Goal: Task Accomplishment & Management: Manage account settings

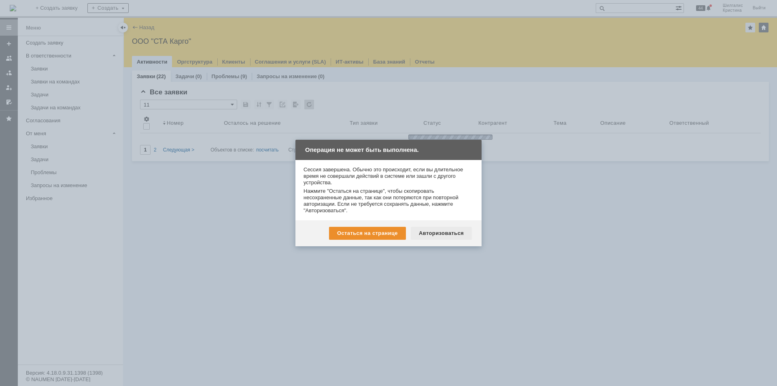
click at [449, 230] on div "Авторизоваться" at bounding box center [441, 233] width 61 height 13
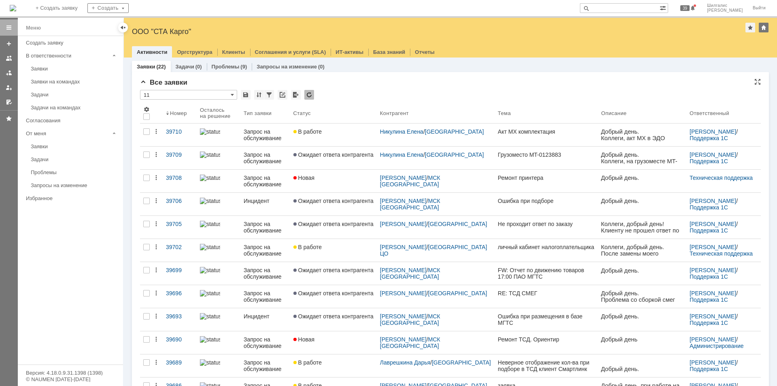
click at [356, 89] on div "Все заявки * 11 Результаты поиска: 1 2 Следующая > Объектов в списке: посчитать…" at bounding box center [450, 342] width 621 height 526
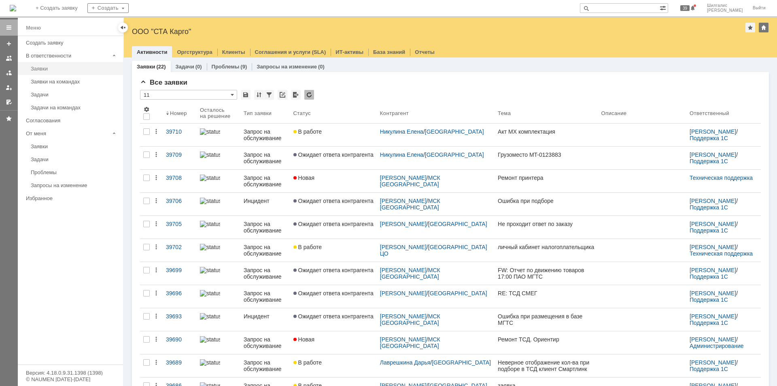
click at [60, 66] on div "Заявки" at bounding box center [74, 69] width 87 height 6
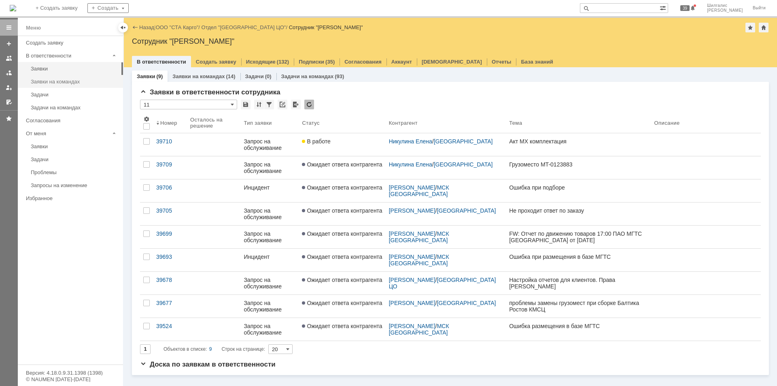
click at [61, 81] on div "Заявки на командах" at bounding box center [74, 82] width 87 height 6
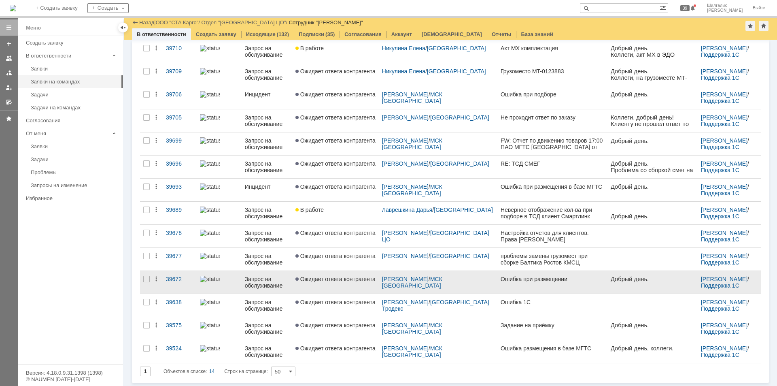
click at [353, 276] on span "Ожидает ответа контрагента" at bounding box center [336, 279] width 80 height 6
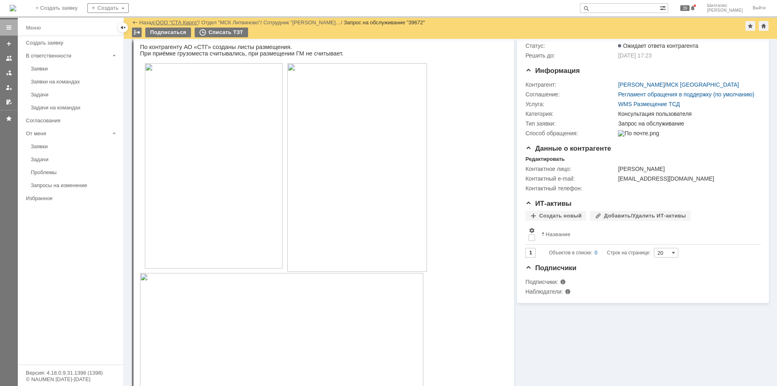
click at [184, 23] on link "ООО "СТА Карго"" at bounding box center [177, 22] width 43 height 6
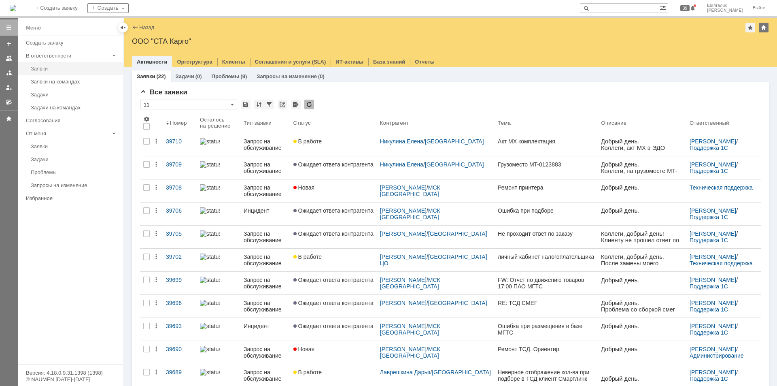
click at [53, 67] on div "Заявки" at bounding box center [74, 69] width 87 height 6
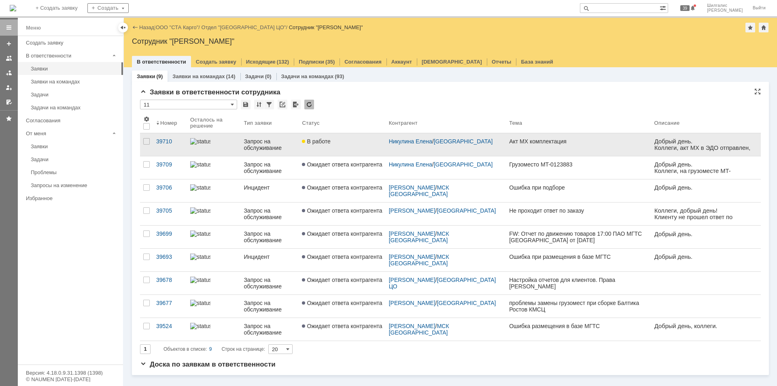
click at [358, 146] on link "В работе" at bounding box center [342, 144] width 87 height 23
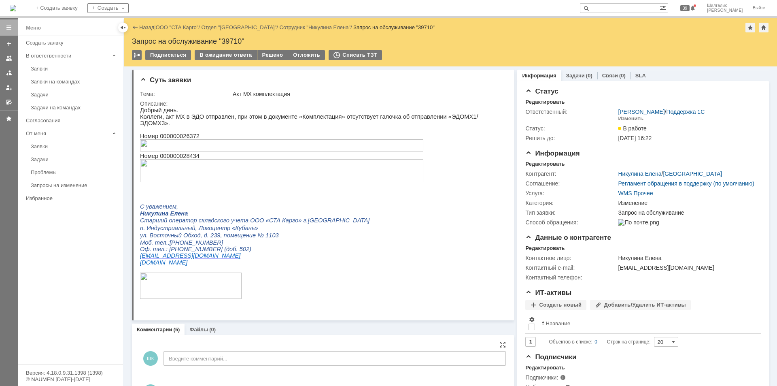
scroll to position [202, 0]
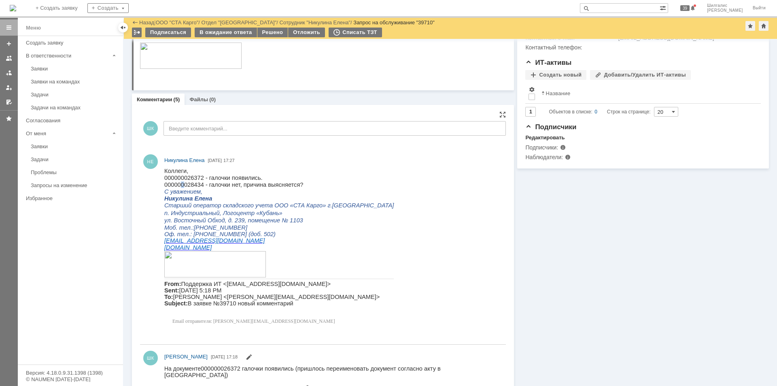
click at [181, 184] on span "000000028434 - галочки нет, причина выясняется?" at bounding box center [233, 184] width 139 height 6
click at [182, 185] on span "000000028434 - галочки нет, причина выясняется?" at bounding box center [233, 184] width 139 height 6
click at [196, 187] on span "000000028434 - галочки нет, причина выясняется?" at bounding box center [233, 184] width 139 height 6
copy span "000000028434"
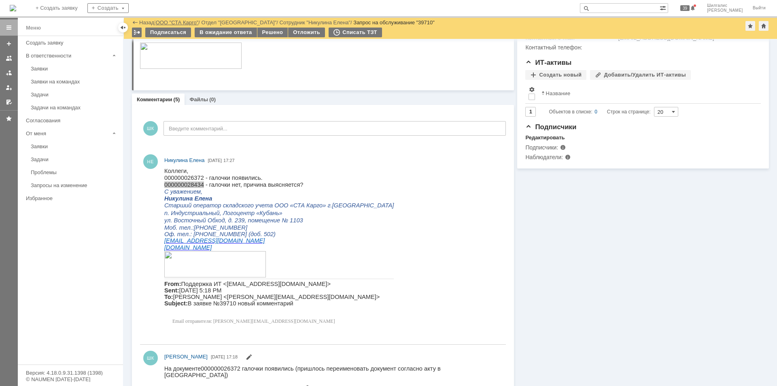
click at [191, 21] on link "ООО "СТА Карго"" at bounding box center [177, 22] width 43 height 6
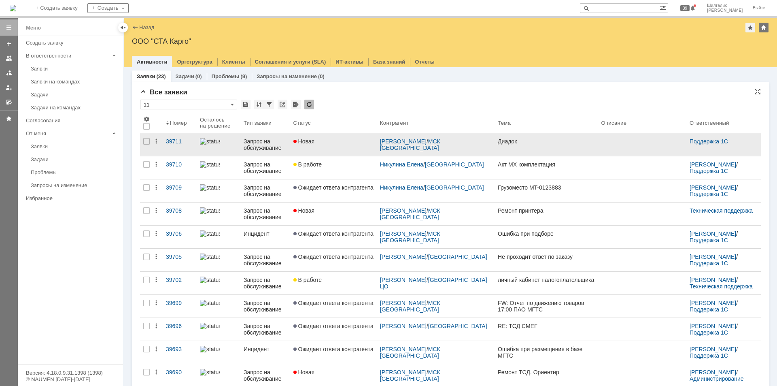
click at [333, 153] on link "Новая" at bounding box center [333, 144] width 87 height 23
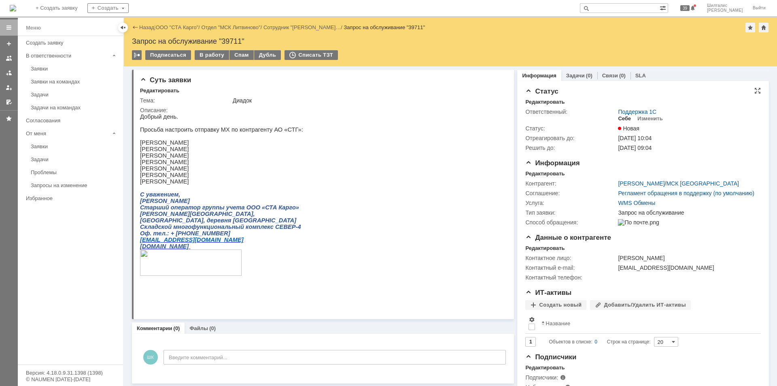
click at [622, 118] on div "Себе" at bounding box center [624, 118] width 13 height 6
click at [209, 55] on div "В работу" at bounding box center [212, 55] width 34 height 10
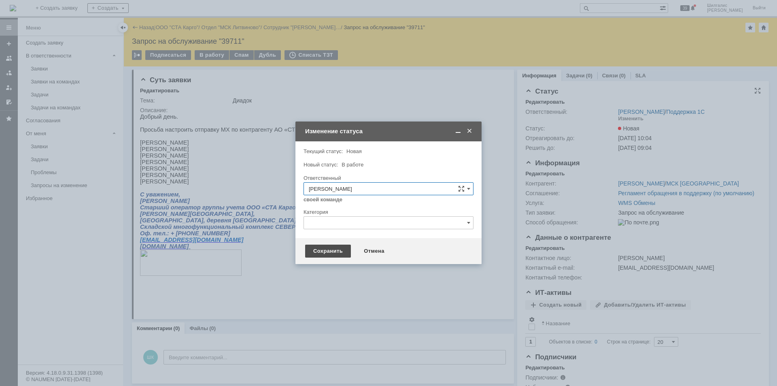
click at [326, 249] on div "Сохранить" at bounding box center [328, 251] width 46 height 13
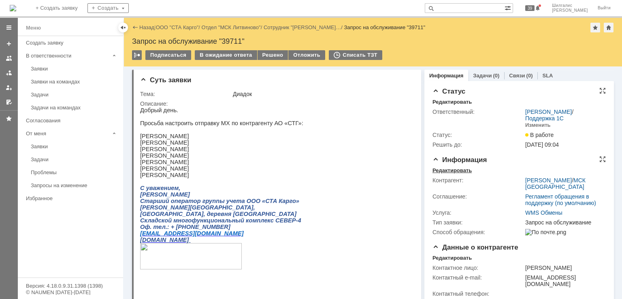
click at [461, 167] on div "Редактировать" at bounding box center [451, 170] width 39 height 6
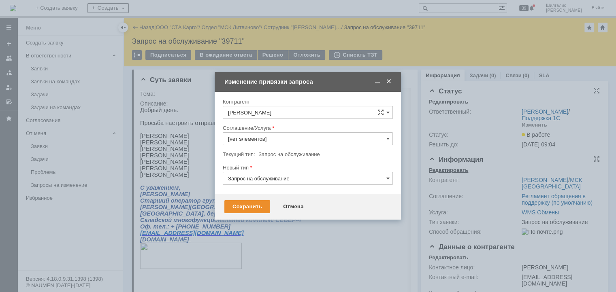
type input "WMS Обмены"
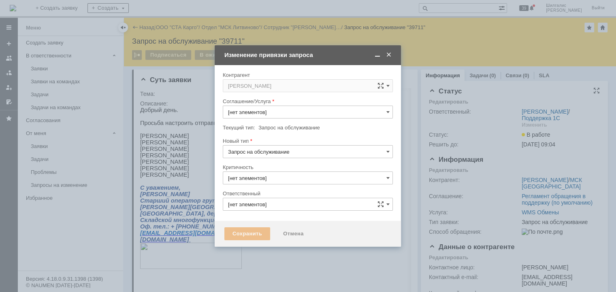
type input "3. Низкая"
type input "[PERSON_NAME]"
type input "WMS Обмены"
type input "[не указано]"
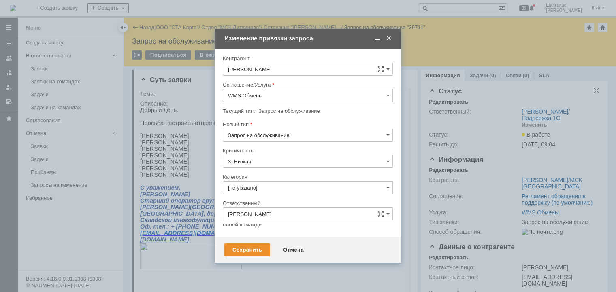
click at [389, 40] on span at bounding box center [389, 38] width 8 height 7
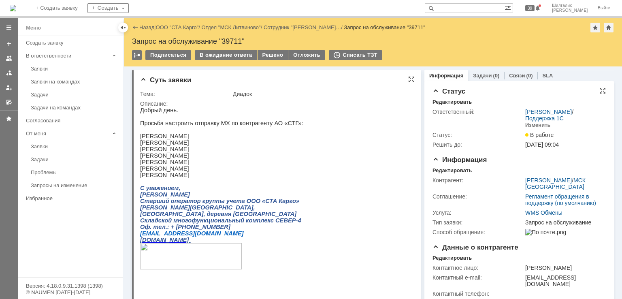
click at [408, 96] on td "Диадок" at bounding box center [321, 94] width 181 height 10
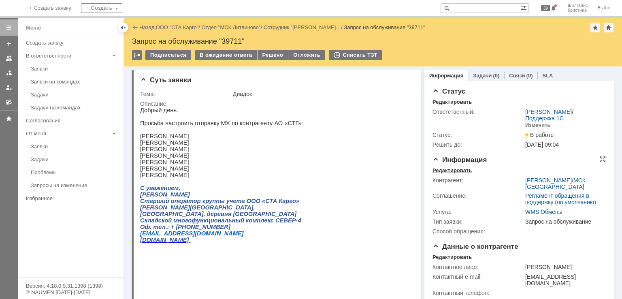
click at [453, 168] on div "Редактировать" at bounding box center [451, 170] width 39 height 6
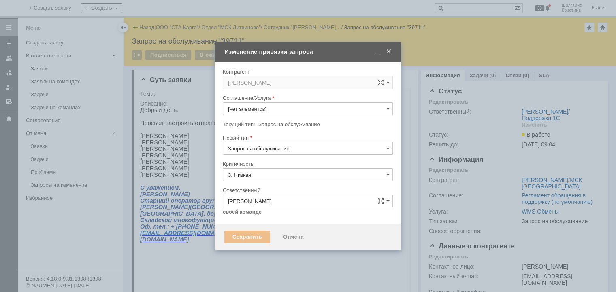
type input "WMS Обмены"
type input "[не указано]"
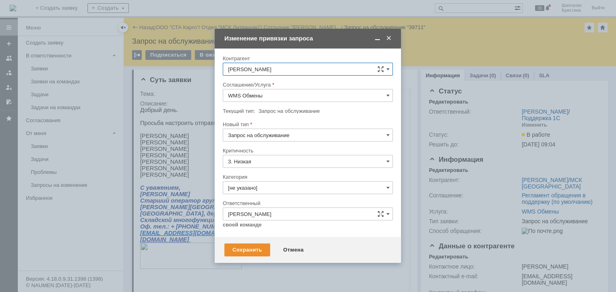
click at [280, 189] on input "[не указано]" at bounding box center [308, 187] width 170 height 13
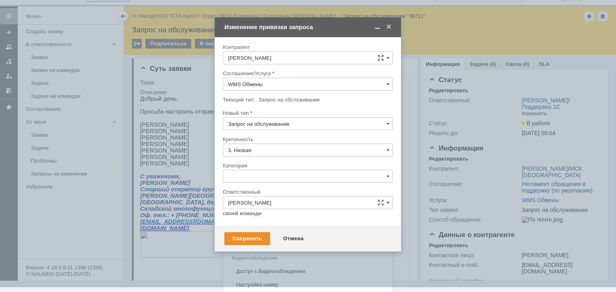
click at [263, 219] on span "Изменение" at bounding box center [308, 218] width 160 height 6
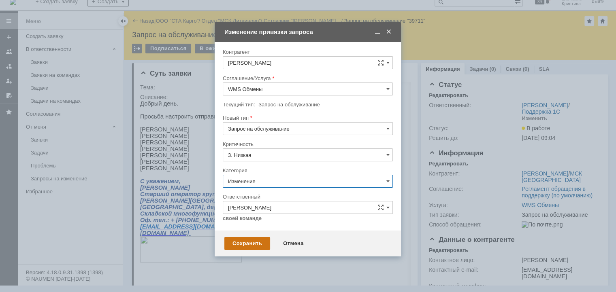
type input "Изменение"
click at [248, 242] on div "Сохранить" at bounding box center [247, 243] width 46 height 13
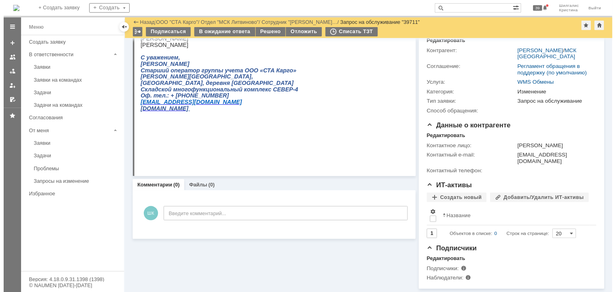
scroll to position [0, 0]
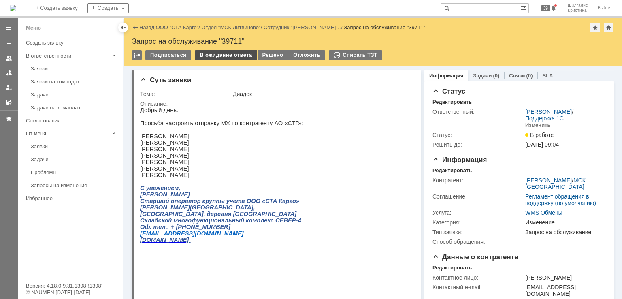
click at [237, 54] on div "В ожидание ответа" at bounding box center [226, 55] width 62 height 10
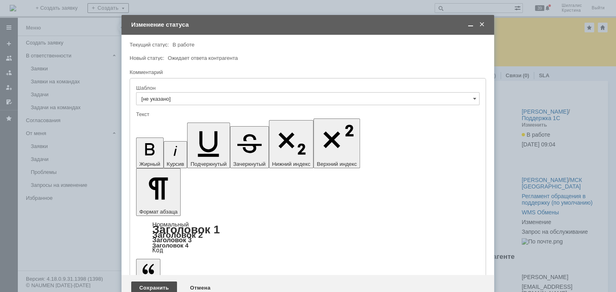
click at [149, 282] on div "Сохранить" at bounding box center [154, 288] width 46 height 13
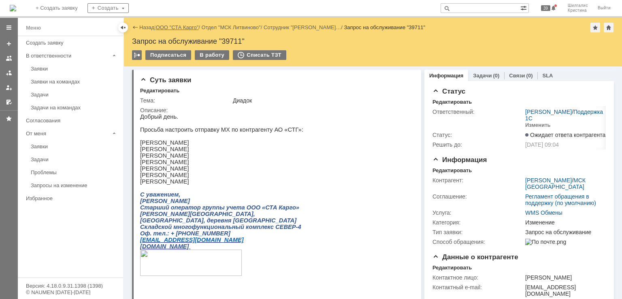
click at [171, 27] on link "ООО "СТА Карго"" at bounding box center [177, 27] width 43 height 6
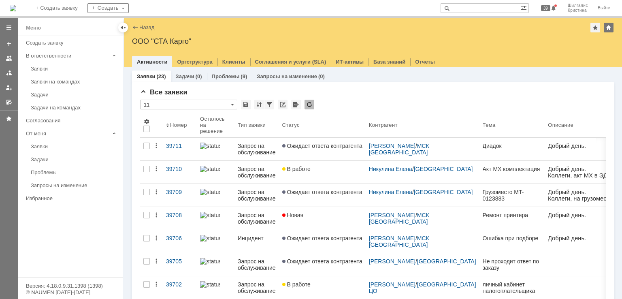
click at [54, 69] on div "Заявки" at bounding box center [74, 69] width 87 height 6
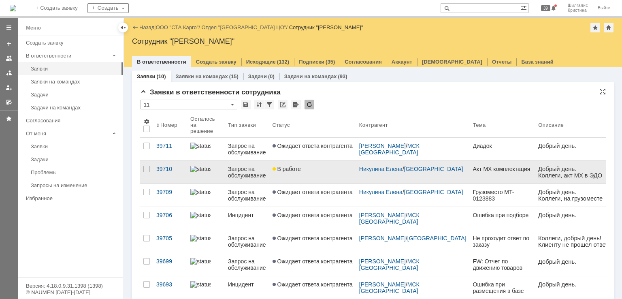
click at [302, 168] on link "В работе" at bounding box center [312, 172] width 87 height 23
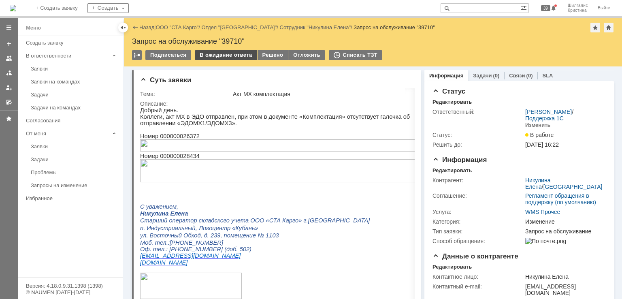
click at [221, 57] on div "В ожидание ответа" at bounding box center [226, 55] width 62 height 10
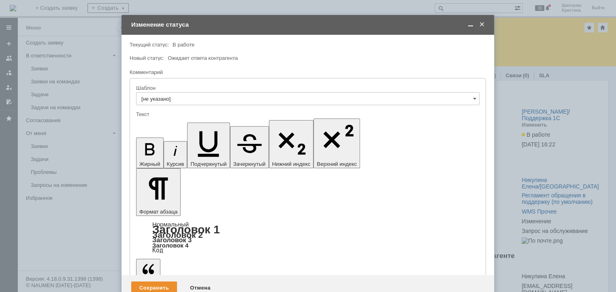
click at [141, 282] on div "Сохранить" at bounding box center [154, 288] width 46 height 13
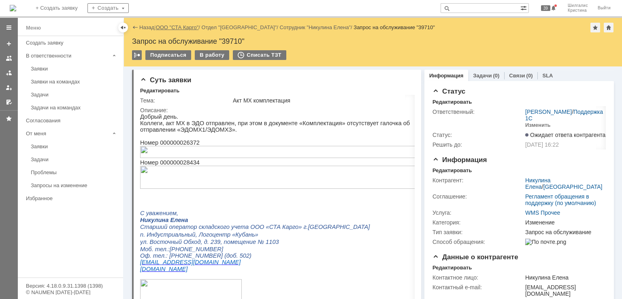
click at [173, 28] on link "ООО "СТА Карго"" at bounding box center [177, 27] width 43 height 6
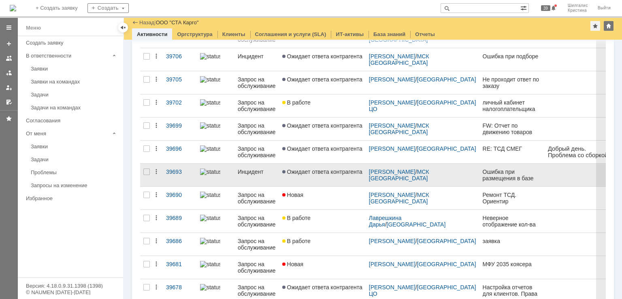
scroll to position [202, 0]
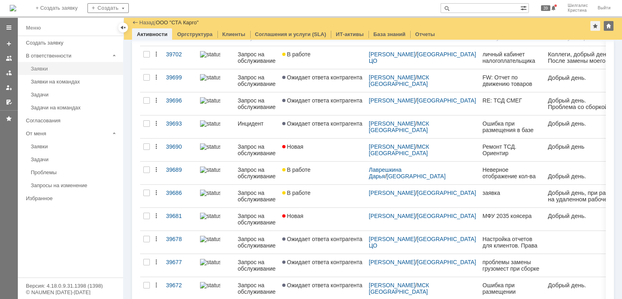
click at [50, 68] on div "Заявки" at bounding box center [74, 69] width 87 height 6
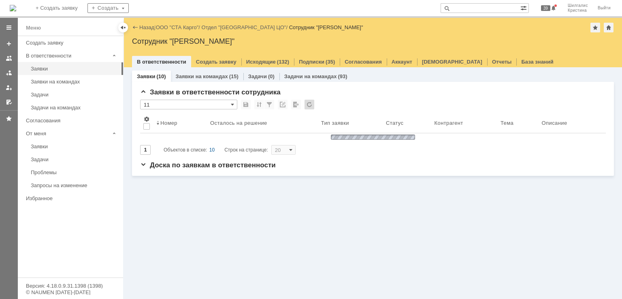
click at [175, 28] on link "ООО "СТА Карго"" at bounding box center [177, 27] width 43 height 6
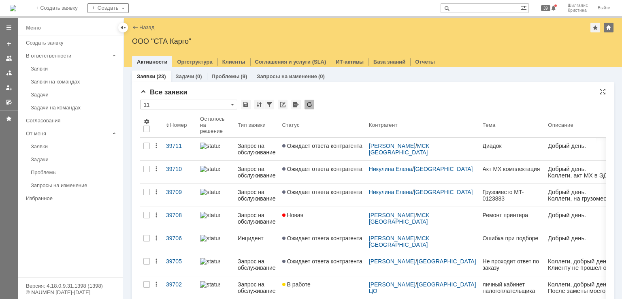
click at [345, 94] on div "Все заявки" at bounding box center [373, 92] width 466 height 8
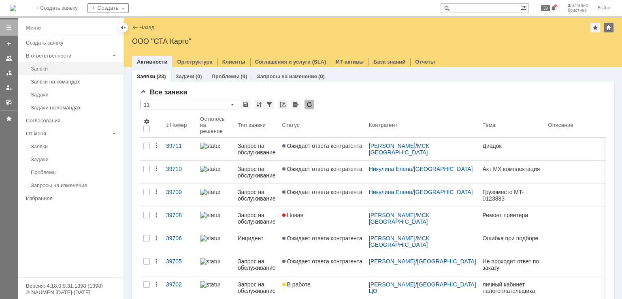
click at [75, 67] on div "Заявки" at bounding box center [74, 69] width 87 height 6
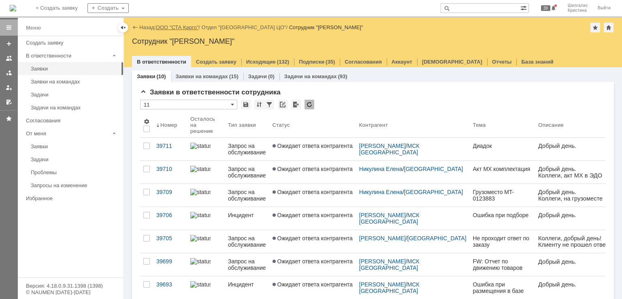
click at [172, 26] on link "ООО "СТА Карго"" at bounding box center [177, 27] width 43 height 6
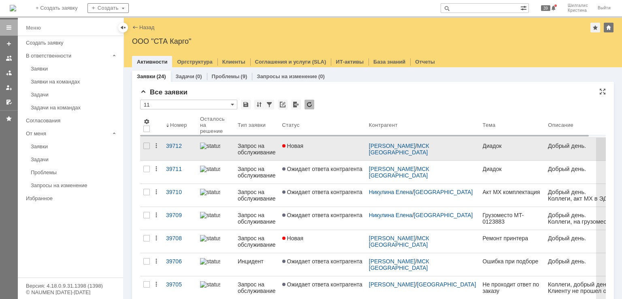
click at [317, 151] on link "Новая" at bounding box center [322, 149] width 87 height 23
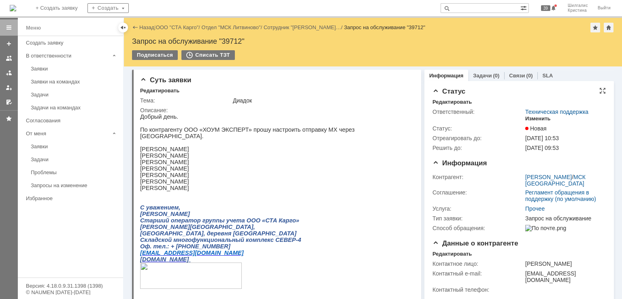
click at [534, 120] on div "Изменить" at bounding box center [538, 118] width 26 height 6
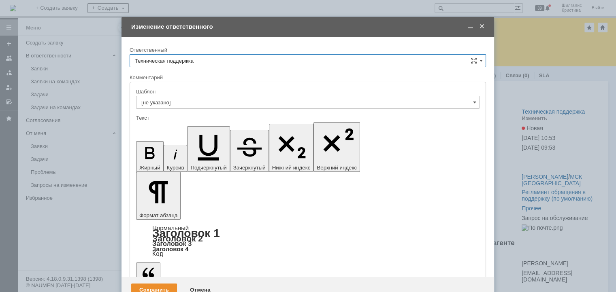
click at [225, 59] on input "Техническая поддержка" at bounding box center [308, 60] width 356 height 13
click at [193, 98] on div "[PERSON_NAME]" at bounding box center [308, 102] width 356 height 13
type input "[PERSON_NAME]"
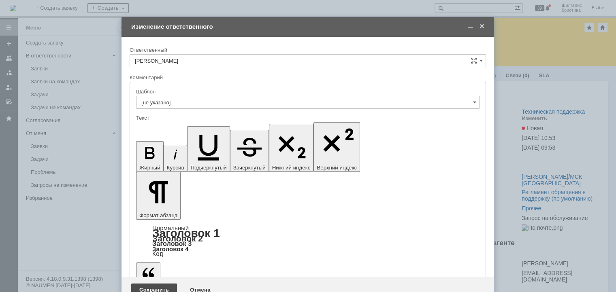
click at [151, 284] on div "Сохранить" at bounding box center [154, 290] width 46 height 13
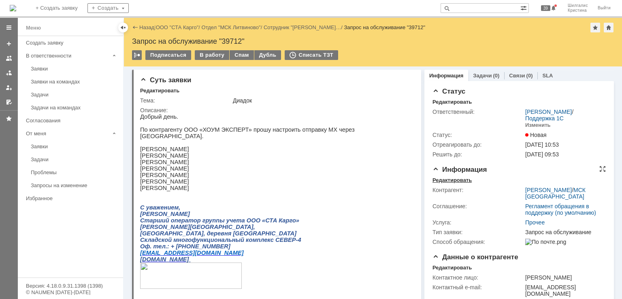
click at [457, 179] on div "Редактировать" at bounding box center [451, 180] width 39 height 6
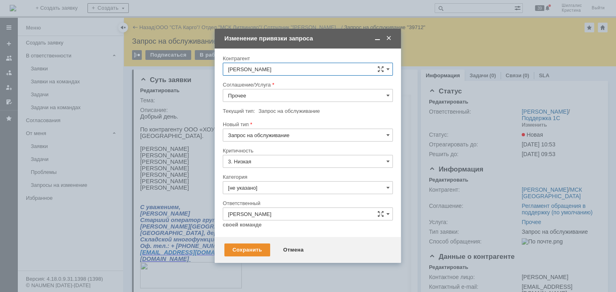
click at [262, 93] on input "Прочее" at bounding box center [308, 95] width 170 height 13
click at [265, 140] on span "WMS Обмены" at bounding box center [308, 143] width 160 height 6
type input "WMS Обмены"
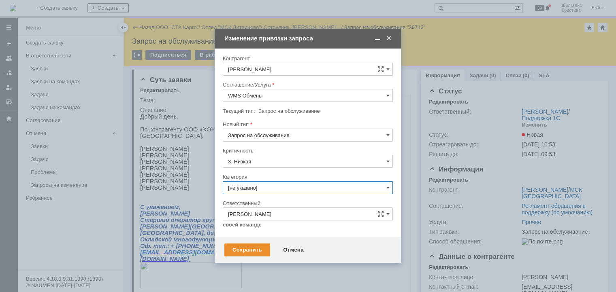
click at [262, 186] on input "[не указано]" at bounding box center [308, 187] width 170 height 13
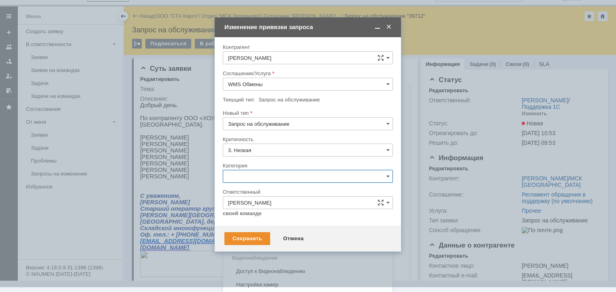
click at [259, 221] on span "Изменение" at bounding box center [308, 218] width 160 height 6
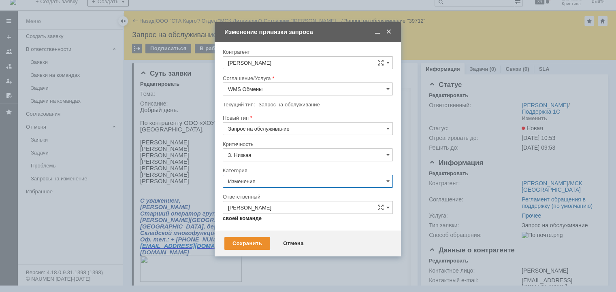
scroll to position [6, 0]
type input "Изменение"
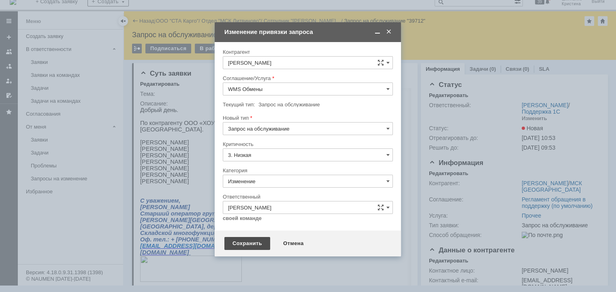
click at [247, 244] on div "Сохранить" at bounding box center [247, 243] width 46 height 13
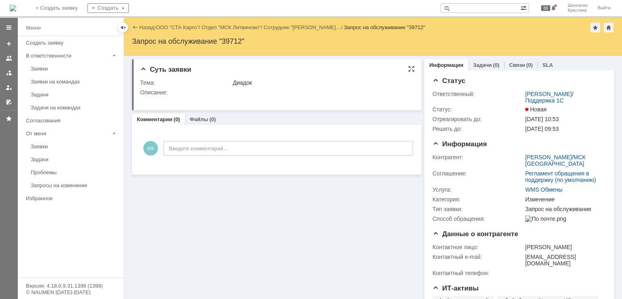
scroll to position [0, 0]
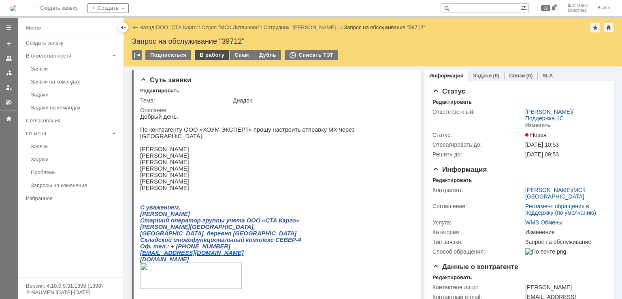
click at [207, 55] on div "В работу" at bounding box center [212, 55] width 34 height 10
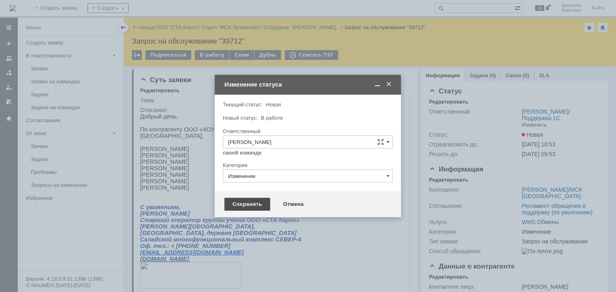
click at [251, 203] on div "Сохранить" at bounding box center [247, 204] width 46 height 13
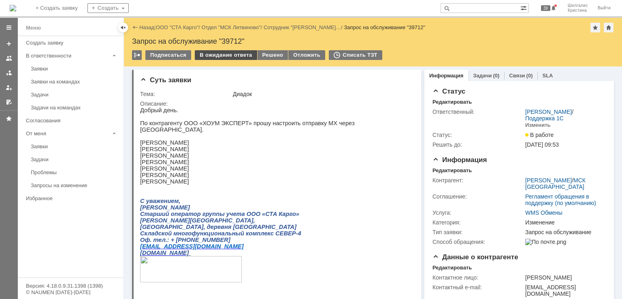
click at [215, 57] on div "В ожидание ответа" at bounding box center [226, 55] width 62 height 10
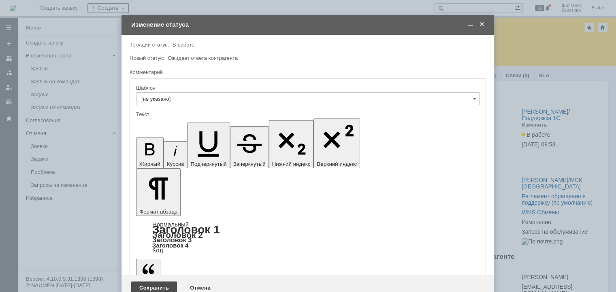
click at [150, 282] on div "Сохранить" at bounding box center [154, 288] width 46 height 13
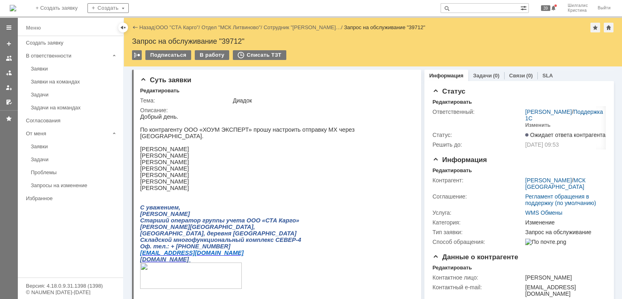
click at [183, 141] on p at bounding box center [274, 142] width 268 height 6
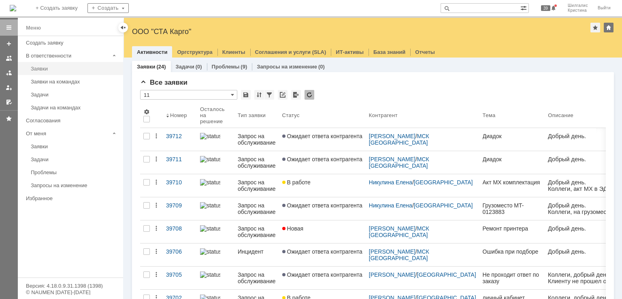
click at [57, 70] on div "Заявки" at bounding box center [74, 69] width 87 height 6
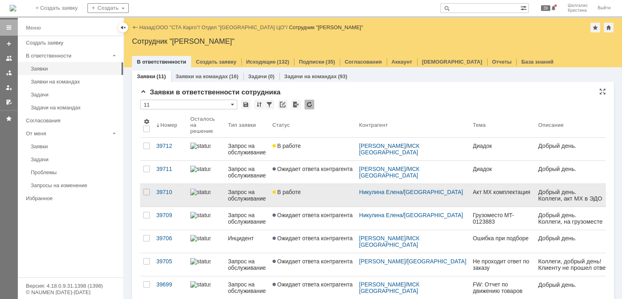
click at [315, 192] on link "В работе" at bounding box center [312, 195] width 87 height 23
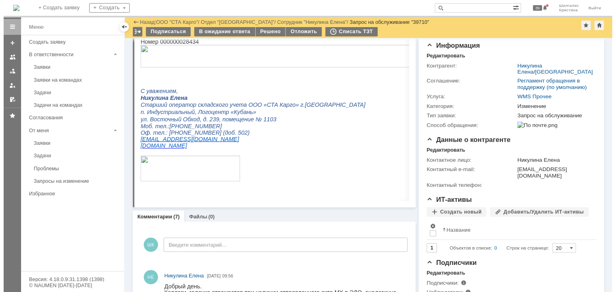
scroll to position [40, 0]
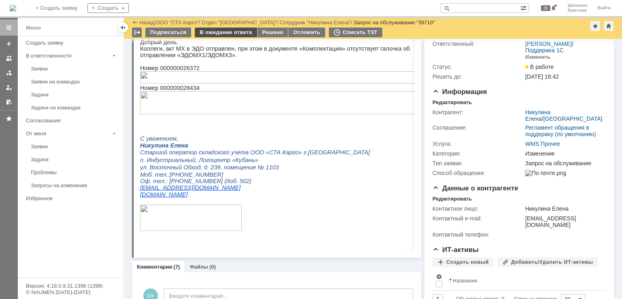
click at [219, 34] on div "В ожидание ответа" at bounding box center [226, 33] width 62 height 10
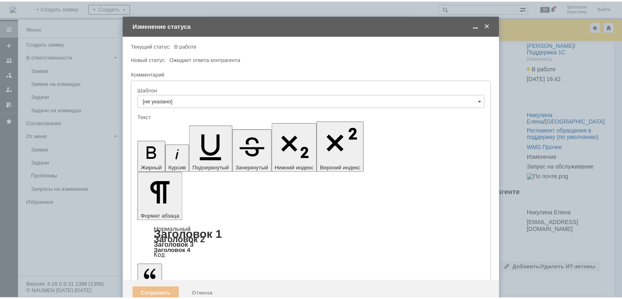
scroll to position [0, 0]
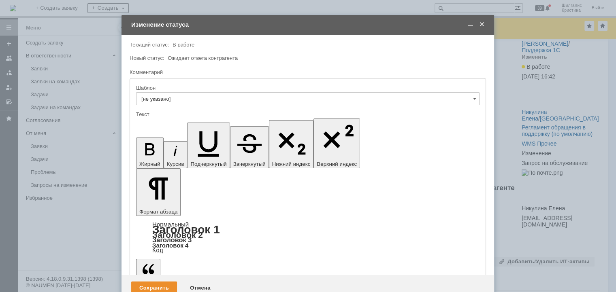
click at [153, 282] on div "Сохранить" at bounding box center [154, 288] width 46 height 13
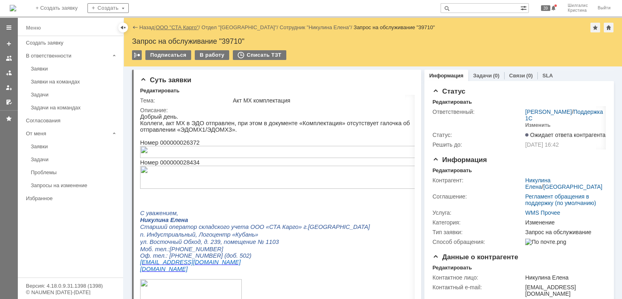
click at [180, 25] on link "ООО "СТА Карго"" at bounding box center [177, 27] width 43 height 6
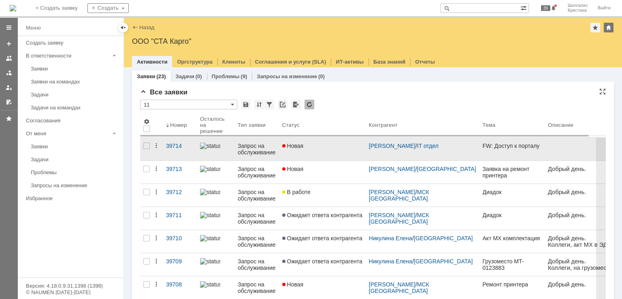
click at [321, 147] on div "Новая" at bounding box center [322, 146] width 80 height 6
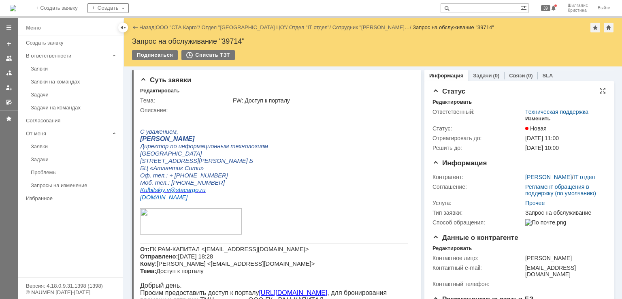
click at [532, 120] on div "Изменить" at bounding box center [538, 118] width 26 height 6
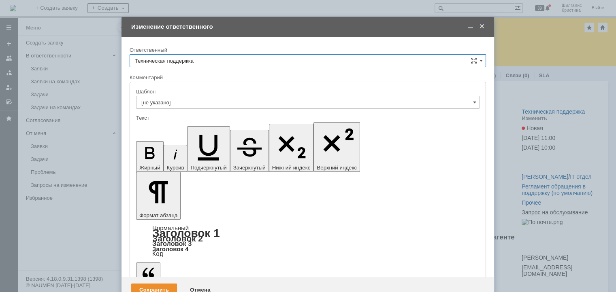
click at [211, 60] on input "Техническая поддержка" at bounding box center [308, 60] width 356 height 13
click at [194, 101] on span "[PERSON_NAME]" at bounding box center [308, 102] width 346 height 6
type input "[PERSON_NAME]"
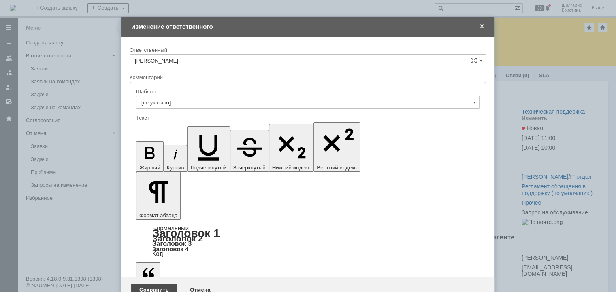
click at [153, 284] on div "Сохранить" at bounding box center [154, 290] width 46 height 13
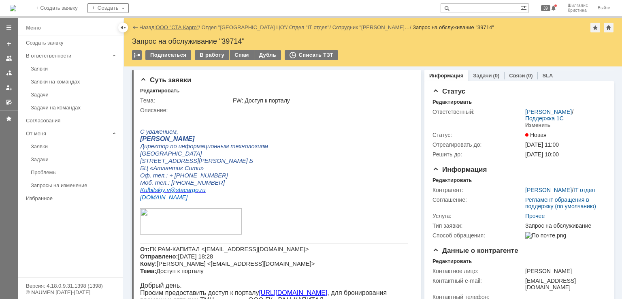
click at [185, 26] on link "ООО "СТА Карго"" at bounding box center [177, 27] width 43 height 6
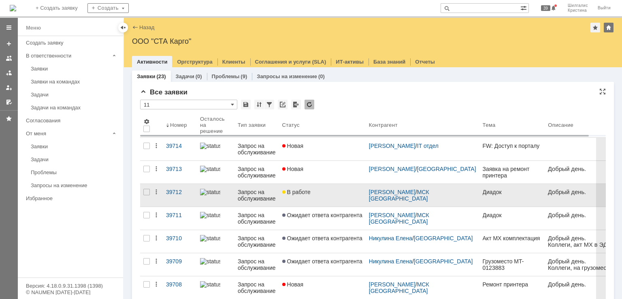
click at [318, 193] on div "В работе" at bounding box center [322, 192] width 80 height 6
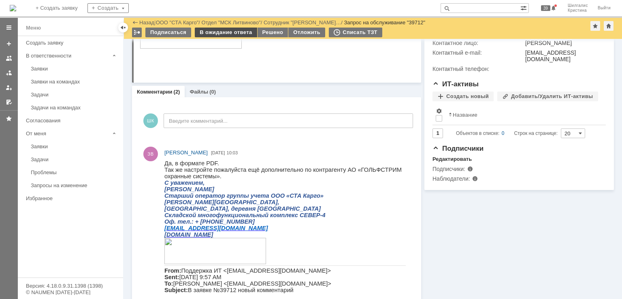
click at [216, 31] on div "В ожидание ответа" at bounding box center [226, 33] width 62 height 10
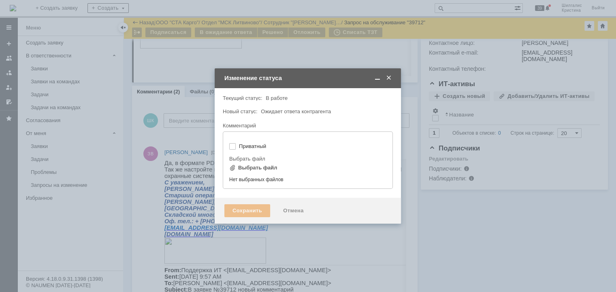
type input "[не указано]"
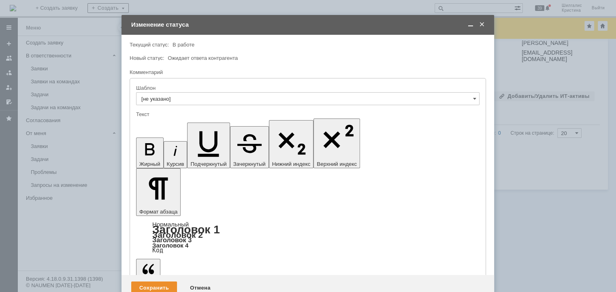
click at [149, 282] on div "Сохранить" at bounding box center [154, 288] width 46 height 13
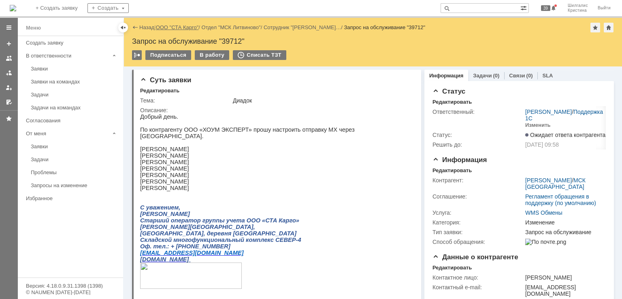
click at [188, 26] on link "ООО "СТА Карго"" at bounding box center [177, 27] width 43 height 6
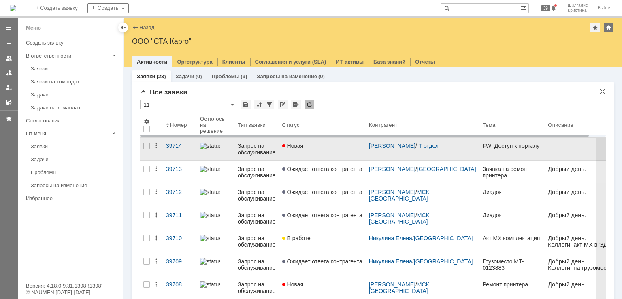
click at [300, 151] on link "Новая" at bounding box center [322, 149] width 87 height 23
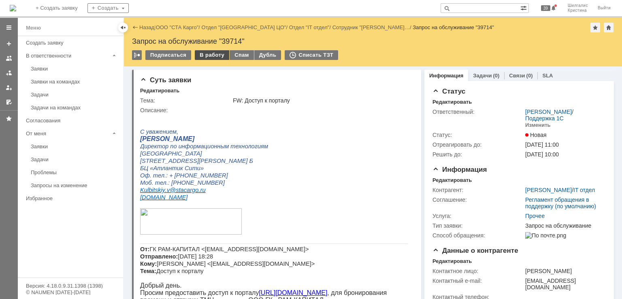
click at [204, 55] on div "В работу" at bounding box center [212, 55] width 34 height 10
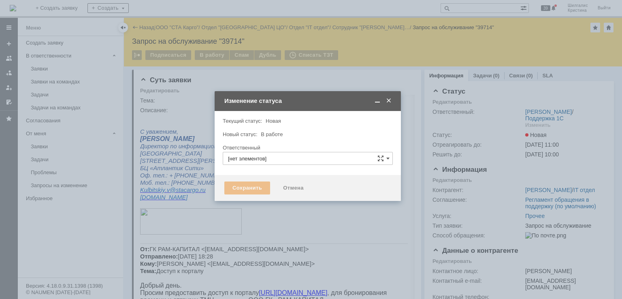
type input "[PERSON_NAME]"
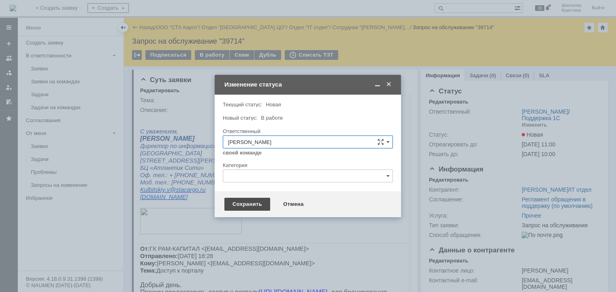
click at [245, 206] on div "Сохранить" at bounding box center [247, 204] width 46 height 13
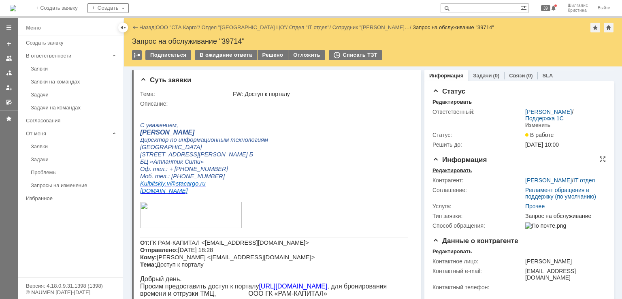
click at [449, 172] on div "Редактировать" at bounding box center [451, 170] width 39 height 6
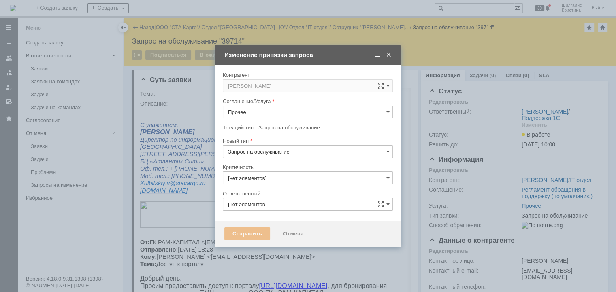
type input "3. Низкая"
type input "[PERSON_NAME]"
type input "[не указано]"
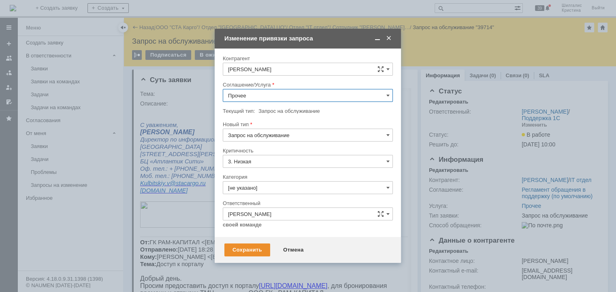
click at [261, 98] on input "Прочее" at bounding box center [308, 95] width 170 height 13
click at [258, 200] on span "WMS Прочее" at bounding box center [308, 202] width 160 height 6
type input "WMS Прочее"
click at [253, 189] on input "[не указано]" at bounding box center [308, 187] width 170 height 13
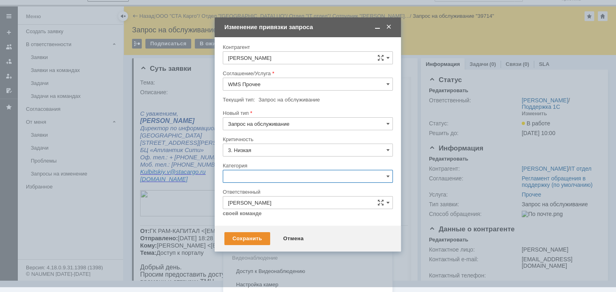
click at [251, 216] on span "Изменение" at bounding box center [308, 218] width 160 height 6
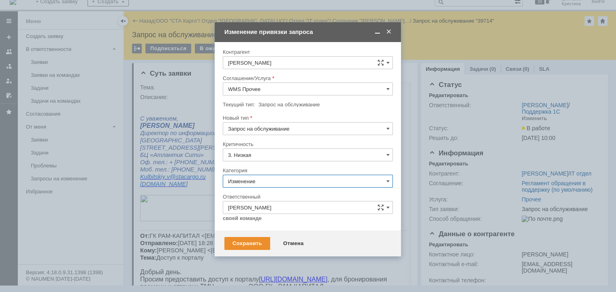
scroll to position [6, 0]
type input "Изменение"
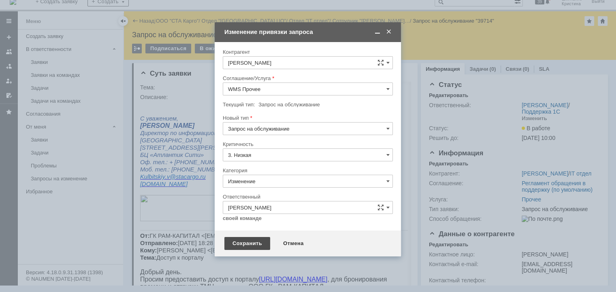
click at [241, 242] on div "Сохранить" at bounding box center [247, 243] width 46 height 13
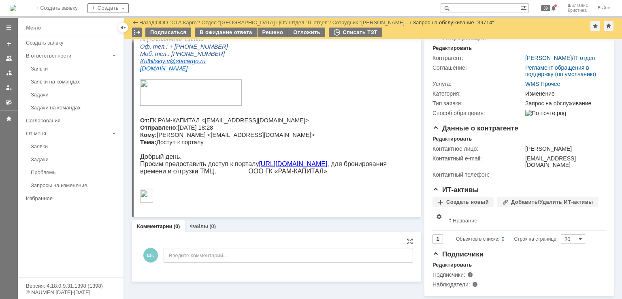
scroll to position [100, 0]
drag, startPoint x: 236, startPoint y: 123, endPoint x: 198, endPoint y: 123, distance: 38.1
click at [198, 123] on span "ГК РАМ-КАПИТАЛ <gk-ram@mail.ru> Отправлено: 22 сентября 2025 г. 18:28 Кому: Кул…" at bounding box center [227, 131] width 175 height 28
copy span "gk-ram@mail.ru"
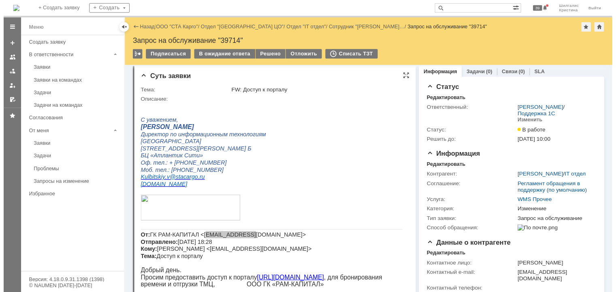
scroll to position [0, 0]
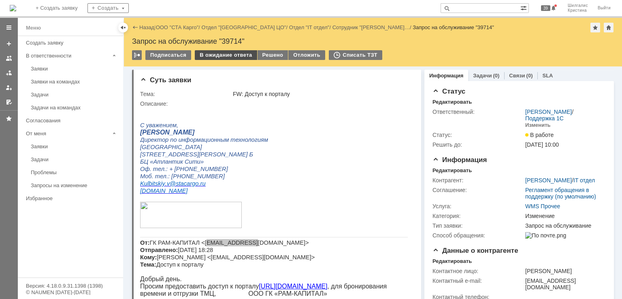
click at [211, 55] on div "В ожидание ответа" at bounding box center [226, 55] width 62 height 10
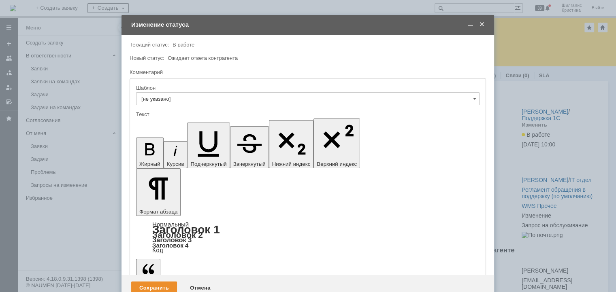
click at [147, 282] on div "Сохранить" at bounding box center [154, 288] width 46 height 13
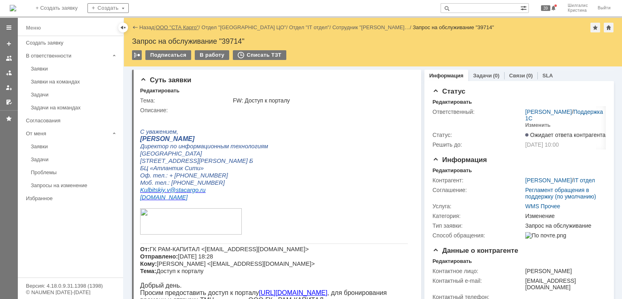
click at [174, 27] on link "ООО "СТА Карго"" at bounding box center [177, 27] width 43 height 6
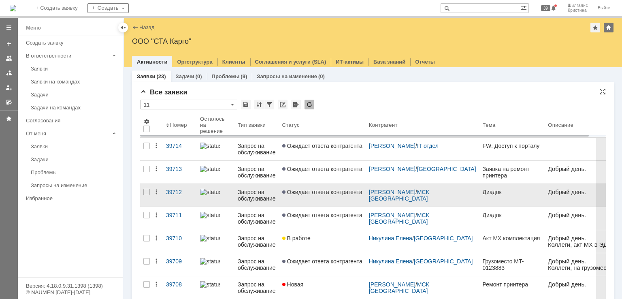
click at [292, 194] on span "Ожидает ответа контрагента" at bounding box center [322, 192] width 80 height 6
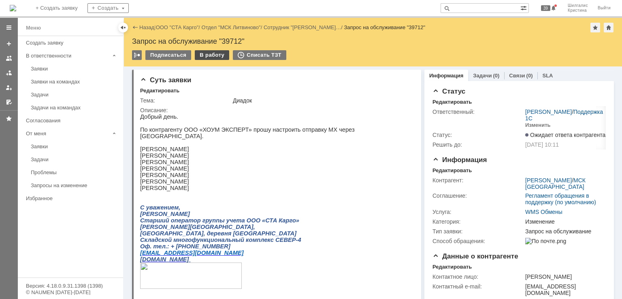
click at [213, 57] on div "В работу" at bounding box center [212, 55] width 34 height 10
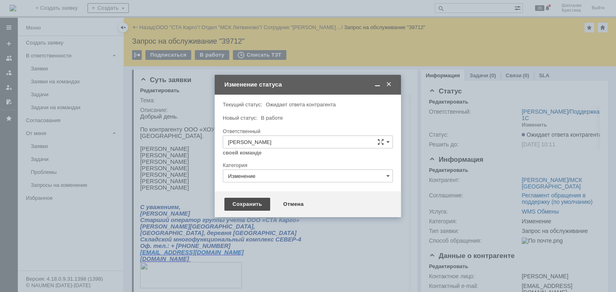
click at [259, 203] on div "Сохранить" at bounding box center [247, 204] width 46 height 13
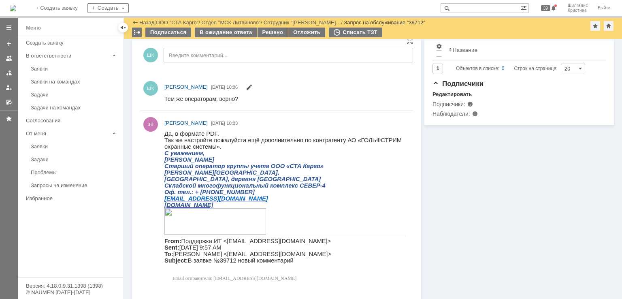
scroll to position [323, 0]
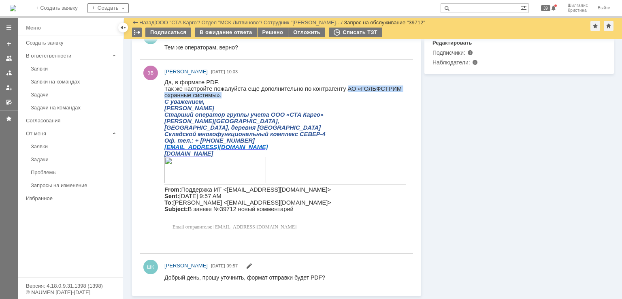
drag, startPoint x: 193, startPoint y: 96, endPoint x: 331, endPoint y: 91, distance: 138.6
click at [331, 91] on p "Так же настройте пожалуйста ещё дополнительно по контрагенту АО «ГОЛЬФСТРИМ охр…" at bounding box center [284, 91] width 241 height 13
copy span "АО «ГОЛЬФСТРИМ охранные системы»."
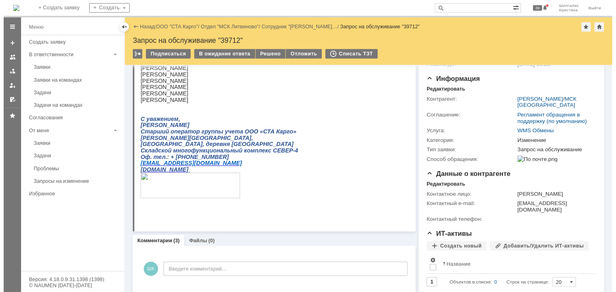
scroll to position [0, 0]
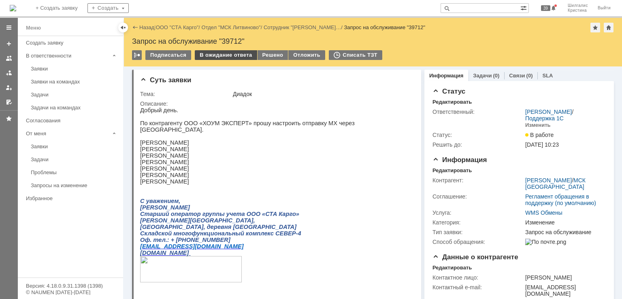
click at [234, 54] on div "В ожидание ответа" at bounding box center [226, 55] width 62 height 10
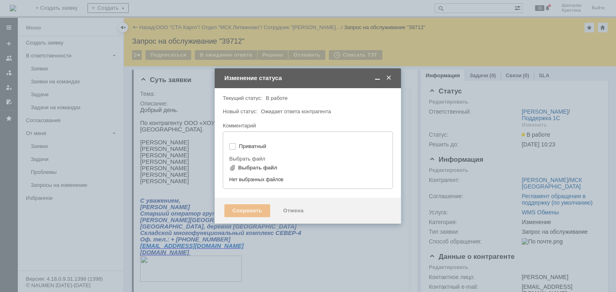
type input "[не указано]"
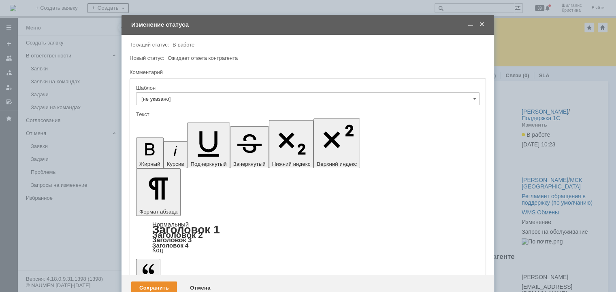
click at [471, 25] on span at bounding box center [470, 24] width 8 height 7
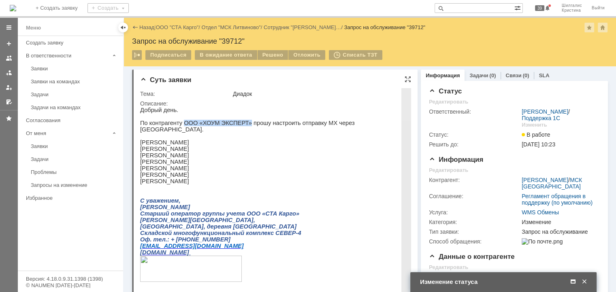
drag, startPoint x: 236, startPoint y: 125, endPoint x: 180, endPoint y: 123, distance: 55.5
click at [180, 123] on p "По контрагенту ООО «ХОУМ ЭКСПЕРТ» прошу настроить отправку МХ через [GEOGRAPHIC…" at bounding box center [274, 126] width 268 height 13
copy p "ООО «ХОУМ ЭКСПЕРТ»"
click at [572, 281] on span at bounding box center [573, 282] width 8 height 7
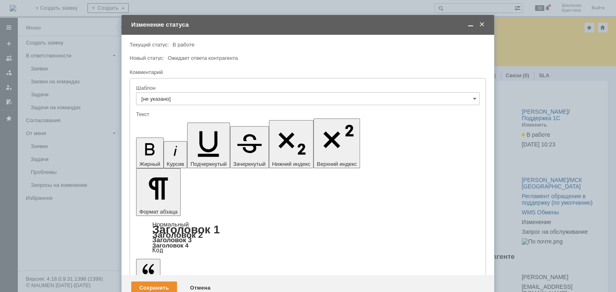
click at [154, 282] on div "Сохранить" at bounding box center [154, 288] width 46 height 13
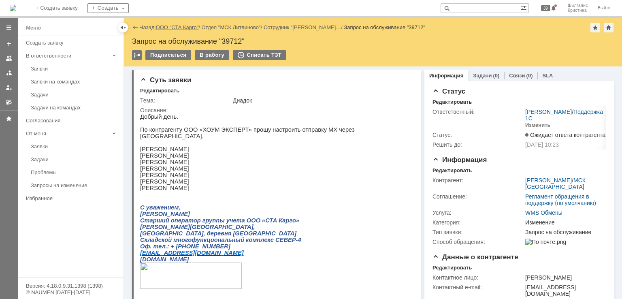
click at [179, 25] on link "ООО "СТА Карго"" at bounding box center [177, 27] width 43 height 6
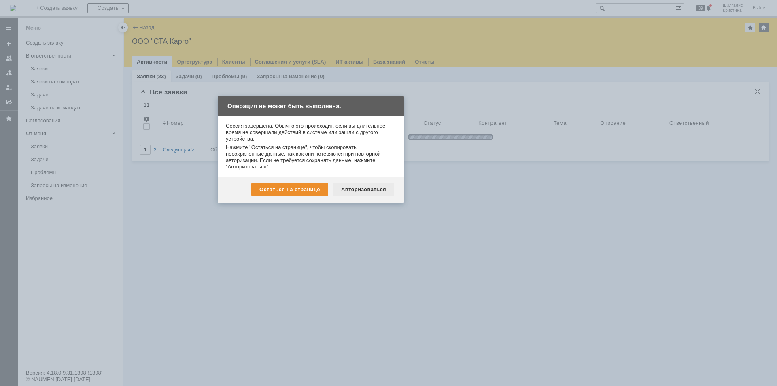
click at [368, 186] on div "Авторизоваться" at bounding box center [363, 189] width 61 height 13
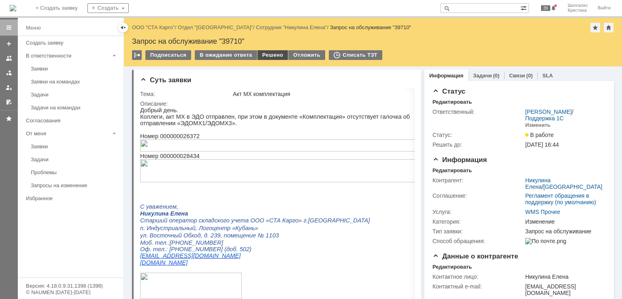
click at [271, 53] on div "Решено" at bounding box center [273, 55] width 31 height 10
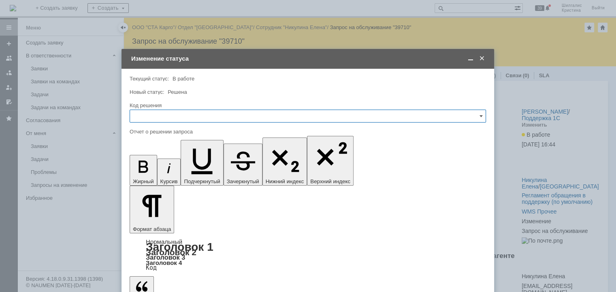
click at [202, 115] on input "text" at bounding box center [308, 116] width 356 height 13
click at [154, 221] on span "Решено" at bounding box center [308, 224] width 346 height 6
type input "Решено"
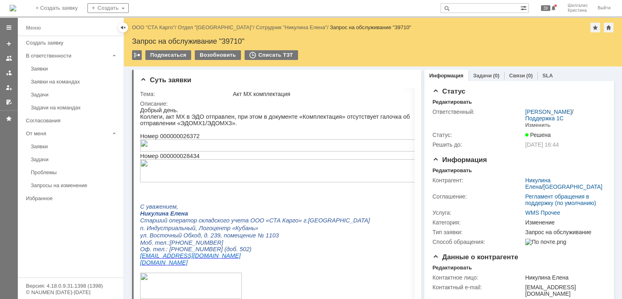
click at [157, 26] on link "ООО "СТА Карго"" at bounding box center [153, 27] width 43 height 6
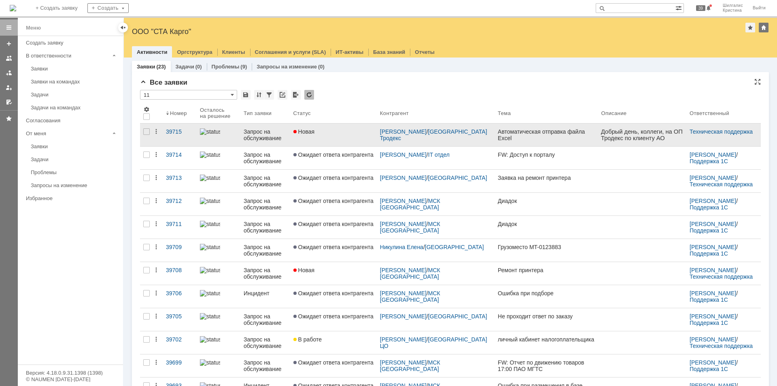
click at [340, 132] on div "Новая" at bounding box center [334, 131] width 80 height 6
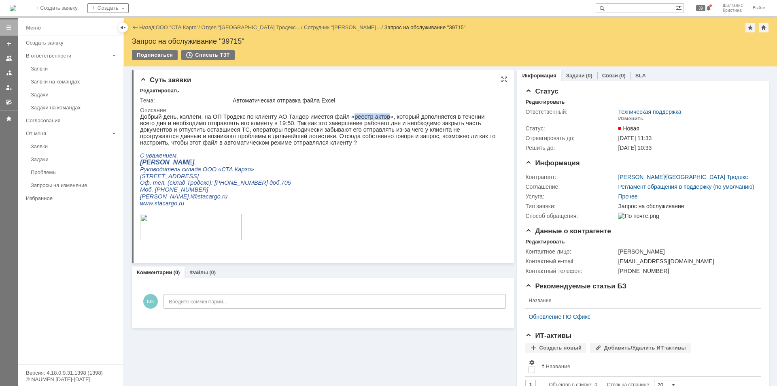
drag, startPoint x: 365, startPoint y: 115, endPoint x: 333, endPoint y: 115, distance: 31.6
click at [333, 115] on p "Добрый день, коллеги, на ОП Тродекс по клиенту АО Тандер имеется файл «реестр а…" at bounding box center [320, 129] width 360 height 32
click at [349, 129] on p "Добрый день, коллеги, на ОП Тродекс по клиенту АО Тандер имеется файл «реестр а…" at bounding box center [320, 129] width 360 height 32
click at [174, 26] on link "ООО "СТА Карго"" at bounding box center [177, 27] width 43 height 6
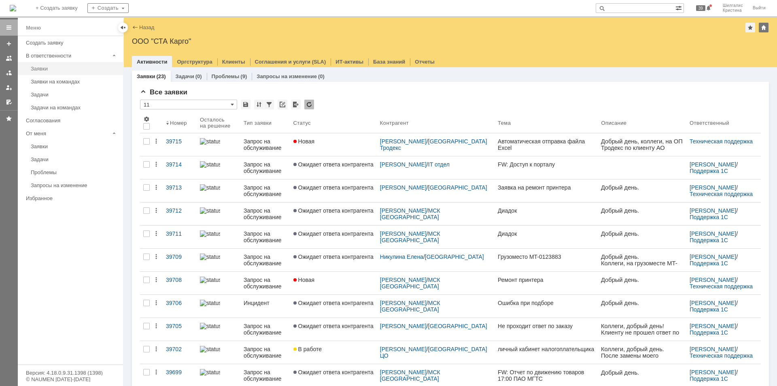
click at [52, 67] on div "Заявки" at bounding box center [74, 69] width 87 height 6
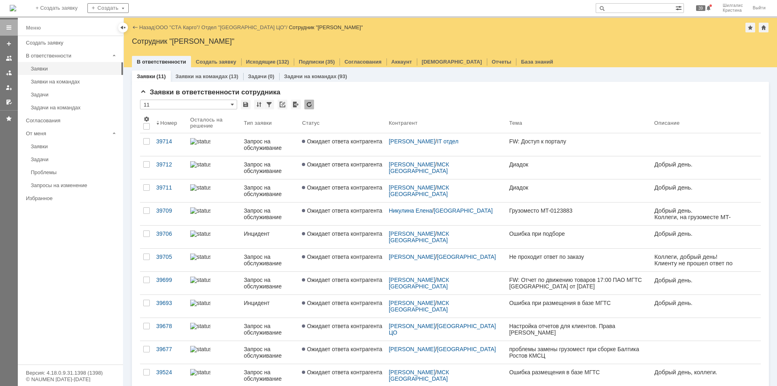
click at [364, 141] on span "Ожидает ответа контрагента" at bounding box center [342, 141] width 80 height 6
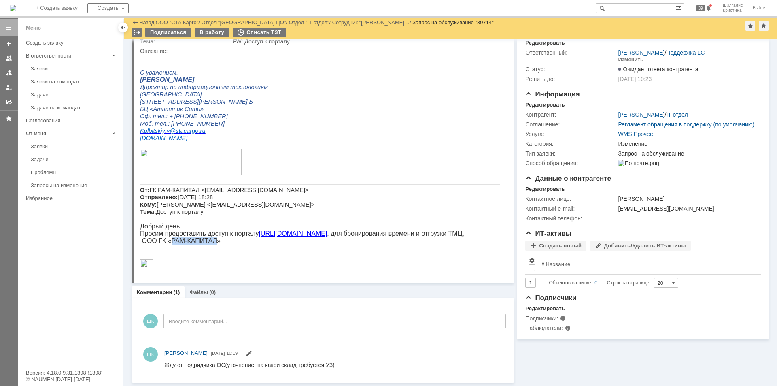
drag, startPoint x: 216, startPoint y: 241, endPoint x: 170, endPoint y: 239, distance: 45.8
click at [170, 239] on p "Просим предоставить доступ к порталу [URL][DOMAIN_NAME] , для бронирования врем…" at bounding box center [320, 237] width 360 height 15
copy p "РАМ-КАПИТАЛ"
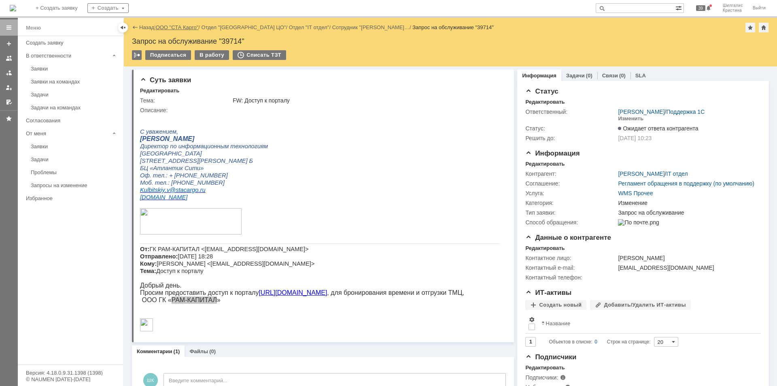
click at [181, 26] on link "ООО "СТА Карго"" at bounding box center [177, 27] width 43 height 6
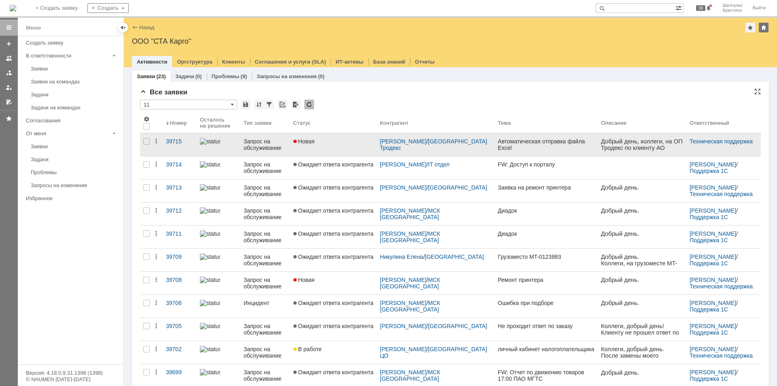
click at [338, 145] on link "Новая" at bounding box center [333, 144] width 87 height 23
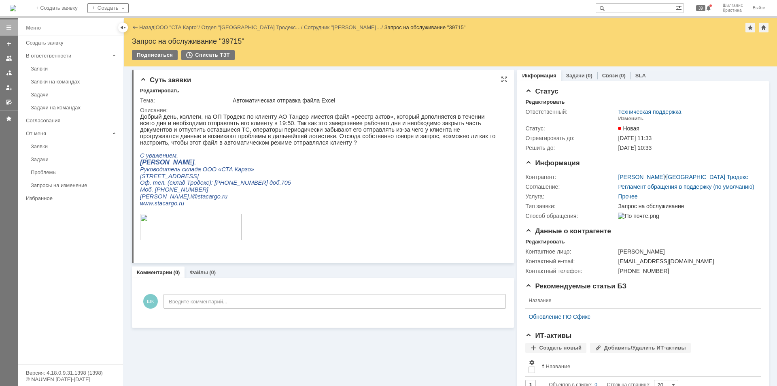
click at [435, 198] on p "[PERSON_NAME] . i @ stacargo . ru" at bounding box center [320, 196] width 360 height 7
click at [623, 115] on link "Техническая поддержка" at bounding box center [649, 112] width 63 height 6
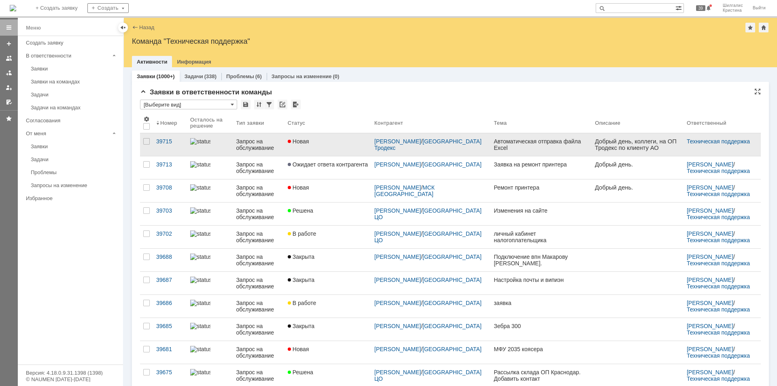
click at [348, 151] on link "Новая" at bounding box center [328, 144] width 87 height 23
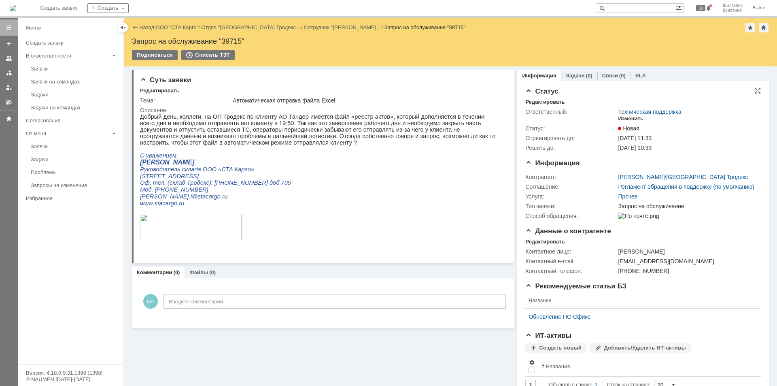
click at [629, 119] on div "Изменить" at bounding box center [631, 118] width 26 height 6
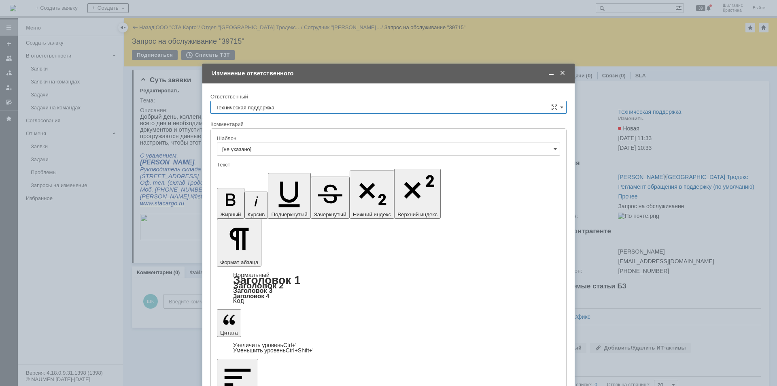
click at [279, 108] on input "Техническая поддержка" at bounding box center [389, 107] width 356 height 13
drag, startPoint x: 263, startPoint y: 149, endPoint x: 264, endPoint y: 160, distance: 10.7
click at [262, 149] on span "[PERSON_NAME]" at bounding box center [389, 149] width 346 height 6
type input "[PERSON_NAME]"
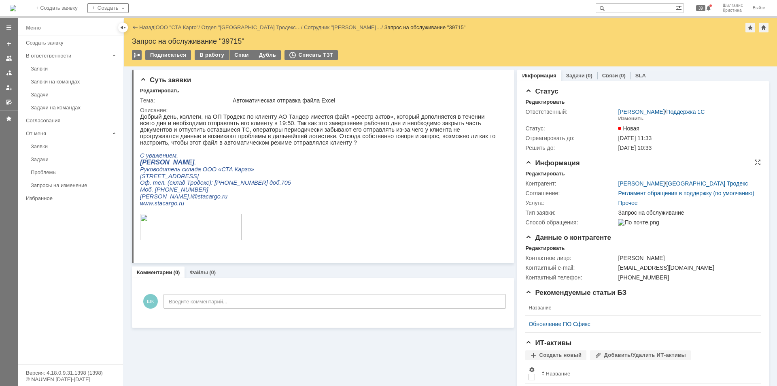
click at [540, 172] on div "Редактировать" at bounding box center [545, 173] width 39 height 6
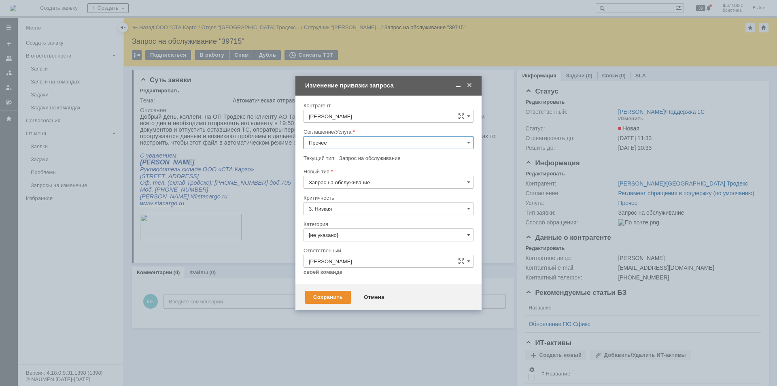
click at [338, 139] on input "Прочее" at bounding box center [389, 142] width 170 height 13
click at [409, 299] on div "Сохранить Отмена" at bounding box center [389, 297] width 186 height 26
type input "Прочее"
click at [379, 297] on div "Отмена" at bounding box center [374, 297] width 37 height 13
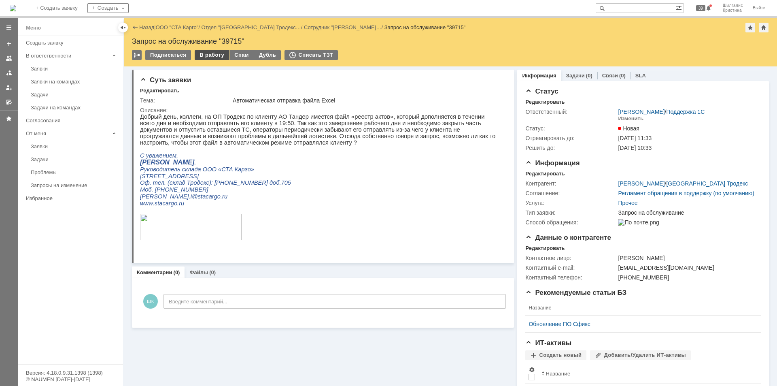
click at [211, 57] on div "В работу" at bounding box center [212, 55] width 34 height 10
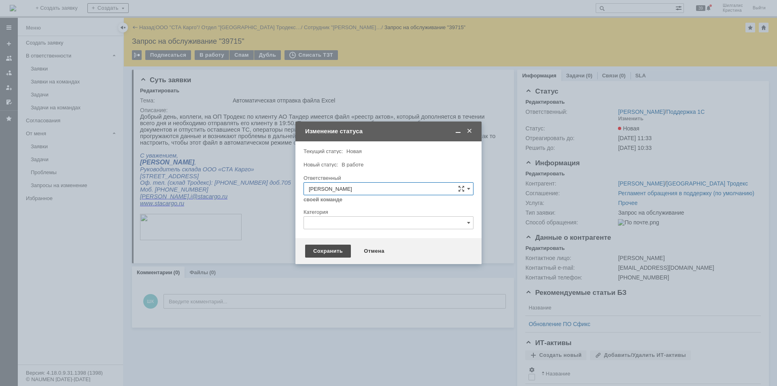
click at [331, 253] on div "Сохранить" at bounding box center [328, 251] width 46 height 13
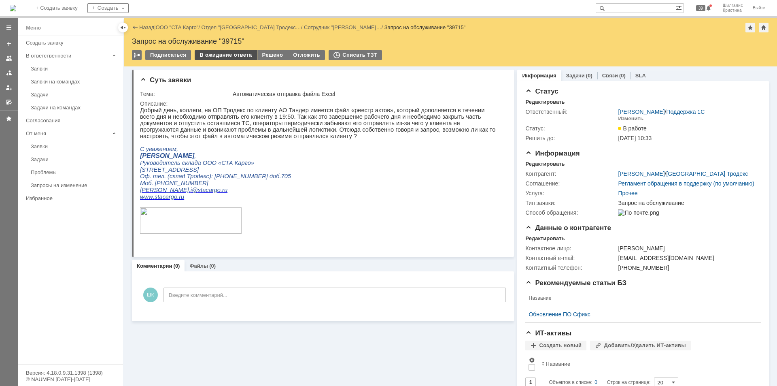
click at [223, 54] on div "В ожидание ответа" at bounding box center [226, 55] width 62 height 10
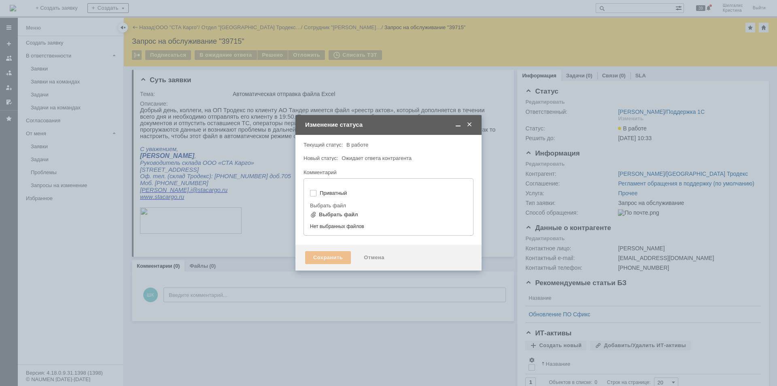
type input "[не указано]"
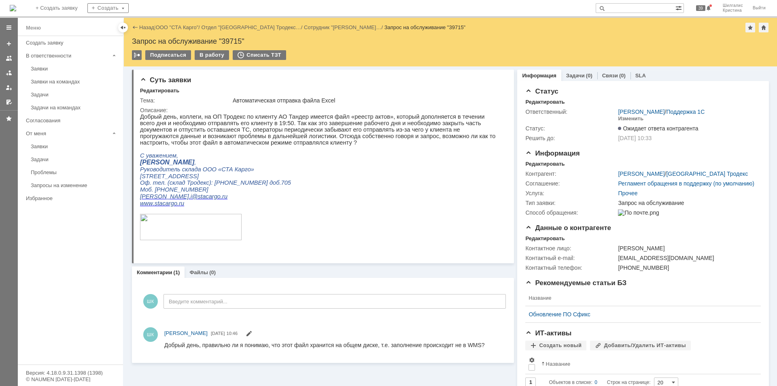
click at [183, 27] on link "ООО "СТА Карго"" at bounding box center [177, 27] width 43 height 6
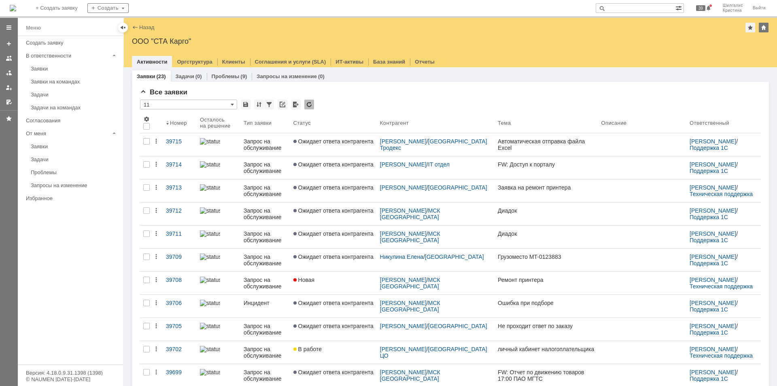
click at [383, 83] on div "Все заявки * 11 Результаты поиска: 1 2 Следующая > Объектов в списке: посчитать…" at bounding box center [450, 348] width 637 height 532
